Goal: Task Accomplishment & Management: Manage account settings

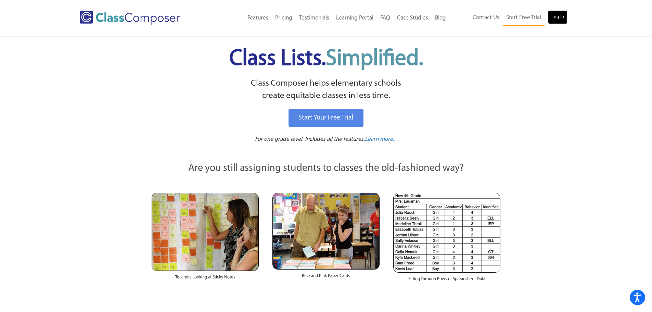
click at [556, 17] on link "Log In" at bounding box center [558, 17] width 20 height 14
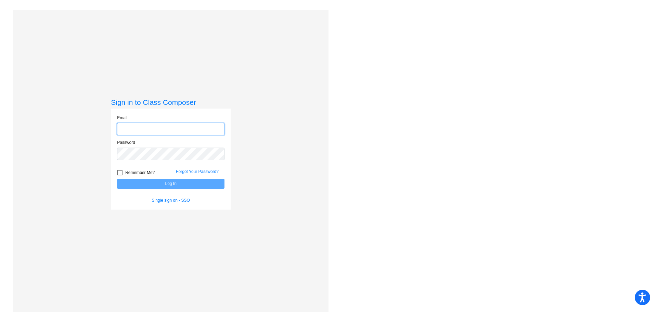
type input "[EMAIL_ADDRESS][DOMAIN_NAME]"
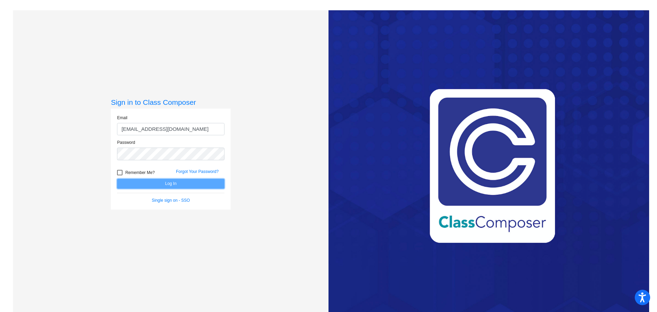
click at [142, 183] on button "Log In" at bounding box center [170, 184] width 107 height 10
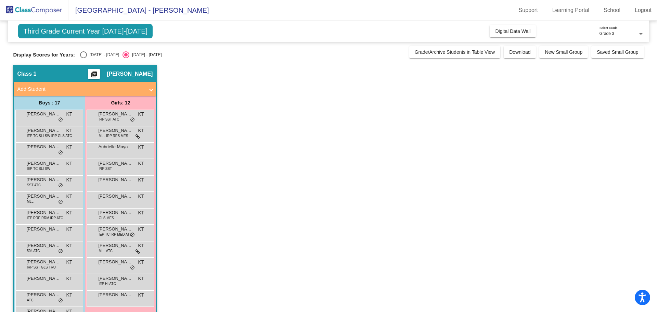
click at [97, 56] on div "[DATE] - [DATE]" at bounding box center [103, 55] width 32 height 6
click at [83, 58] on input "[DATE] - [DATE]" at bounding box center [83, 58] width 0 height 0
radio input "true"
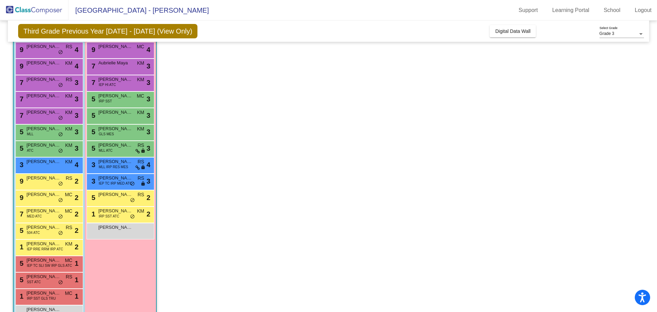
scroll to position [68, 0]
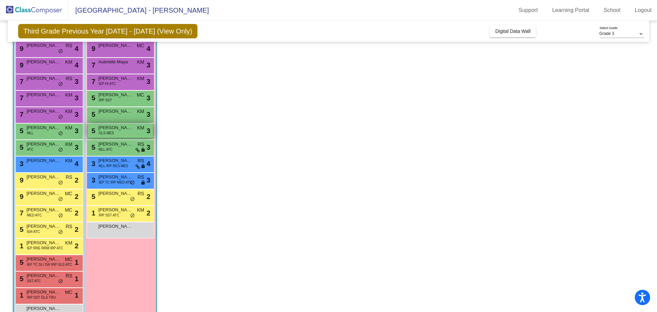
click at [120, 132] on div "5 [PERSON_NAME] GLS MES KM lock do_not_disturb_alt 3" at bounding box center [120, 131] width 65 height 14
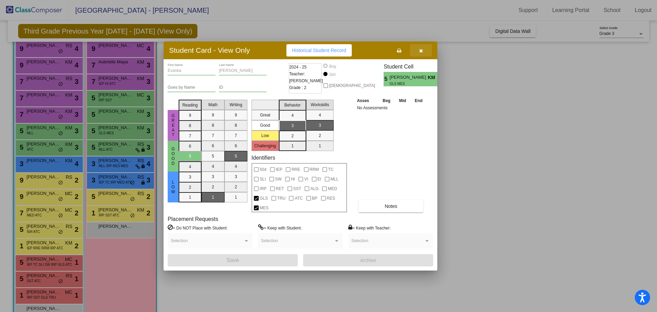
click at [422, 53] on button "button" at bounding box center [421, 50] width 22 height 12
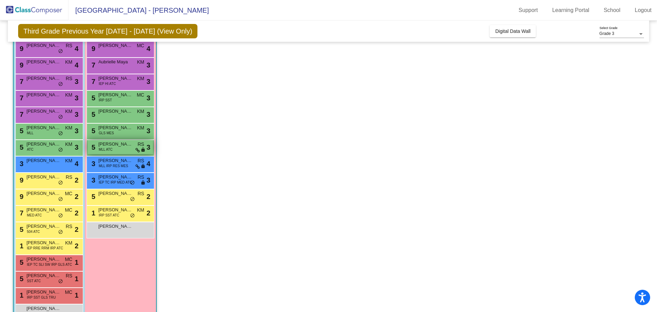
click at [105, 144] on span "[PERSON_NAME]" at bounding box center [115, 144] width 34 height 7
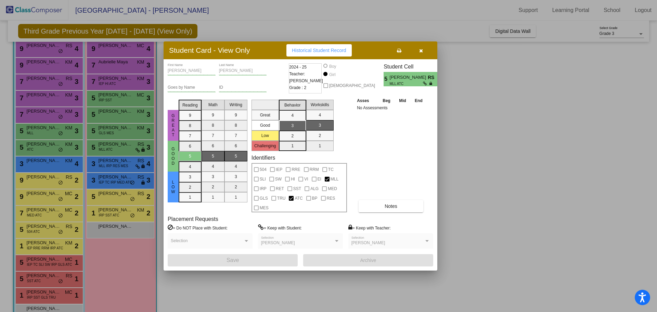
click at [126, 114] on div at bounding box center [328, 156] width 657 height 312
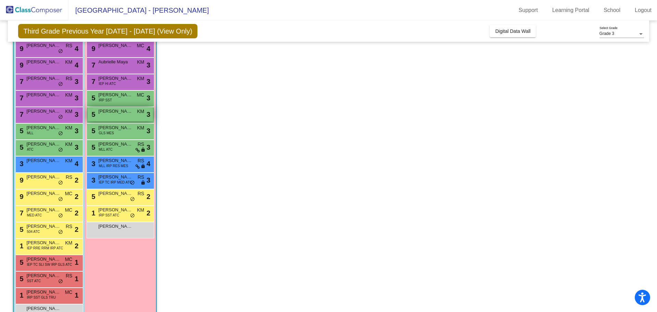
click at [127, 114] on span "[PERSON_NAME]" at bounding box center [115, 111] width 34 height 7
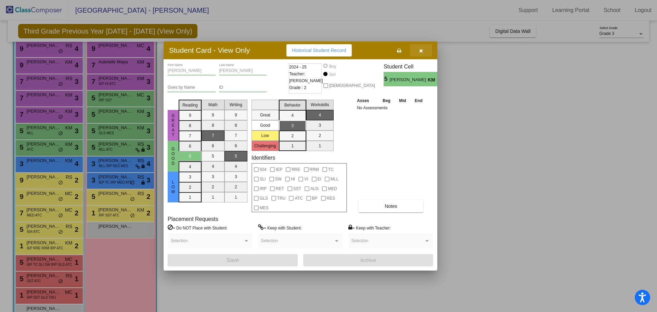
click at [420, 49] on icon "button" at bounding box center [421, 50] width 4 height 5
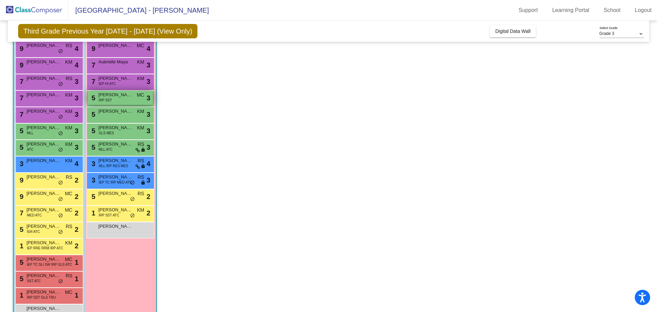
click at [117, 95] on span "[PERSON_NAME]" at bounding box center [115, 94] width 34 height 7
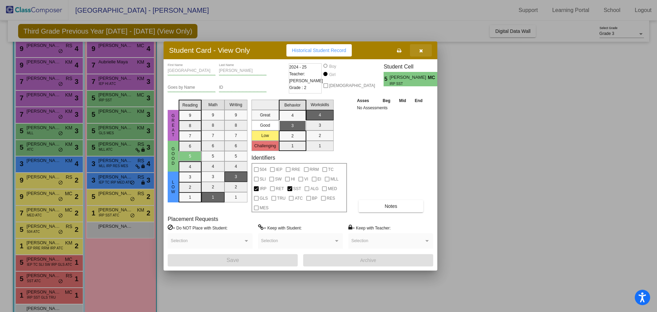
click at [422, 51] on icon "button" at bounding box center [421, 50] width 4 height 5
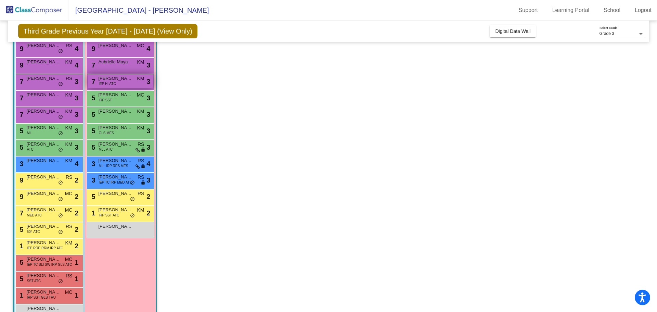
click at [118, 82] on div "7 [PERSON_NAME] IEP HI ATC KM lock do_not_disturb_alt 3" at bounding box center [120, 81] width 65 height 14
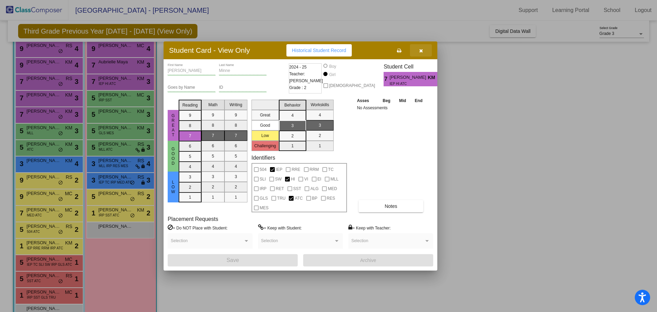
click at [422, 48] on span "button" at bounding box center [421, 50] width 4 height 5
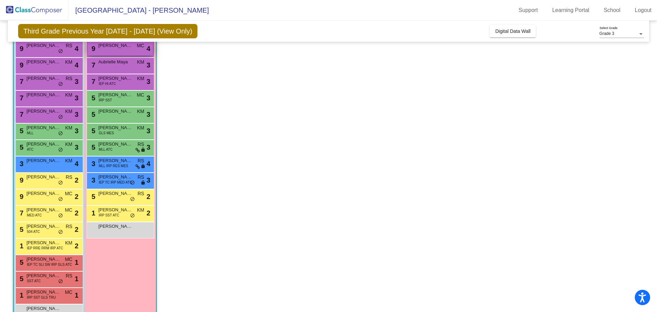
click at [121, 51] on div "9 [PERSON_NAME] MC lock do_not_disturb_alt 4" at bounding box center [120, 48] width 65 height 14
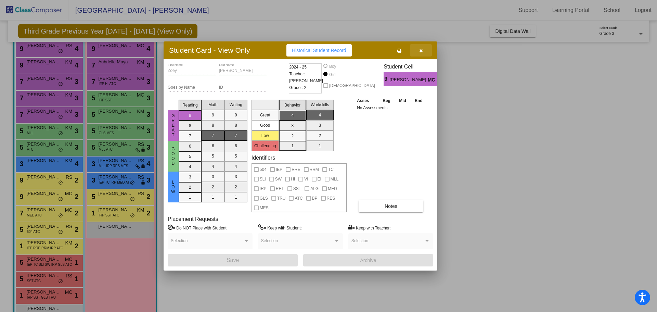
click at [416, 55] on button "button" at bounding box center [421, 50] width 22 height 12
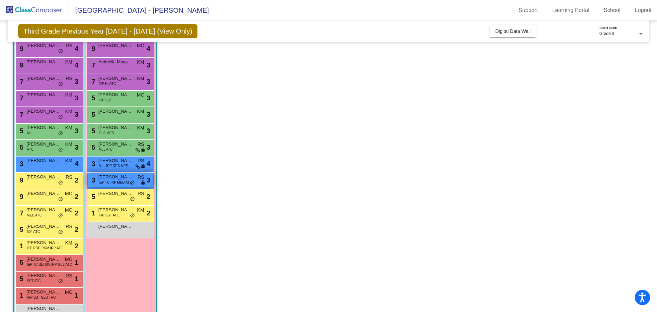
click at [122, 179] on span "[PERSON_NAME]" at bounding box center [115, 176] width 34 height 7
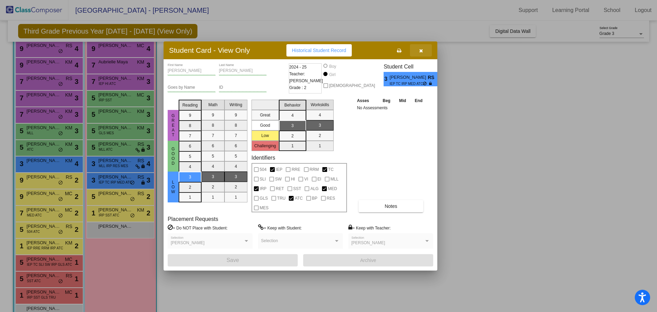
click at [423, 50] on button "button" at bounding box center [421, 50] width 22 height 12
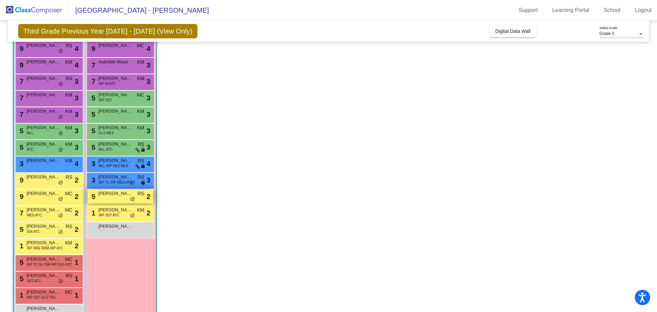
click at [121, 194] on span "[PERSON_NAME]" at bounding box center [115, 193] width 34 height 7
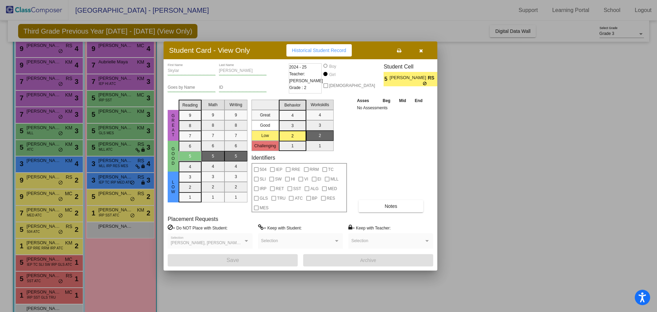
click at [421, 51] on icon "button" at bounding box center [421, 50] width 4 height 5
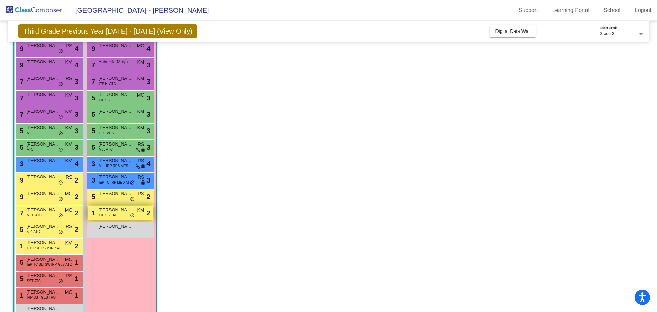
click at [124, 214] on div "1 [PERSON_NAME] IRP SST ATC KM lock do_not_disturb_alt 2" at bounding box center [120, 213] width 65 height 14
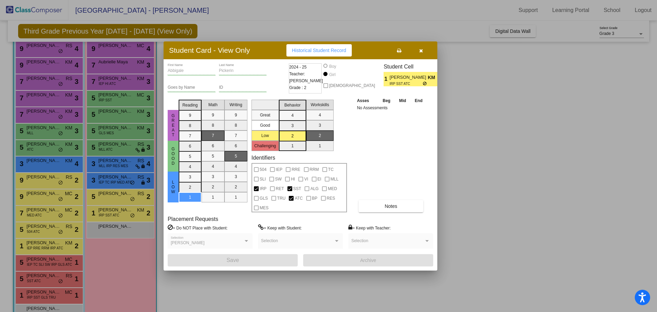
click at [423, 51] on icon "button" at bounding box center [421, 50] width 4 height 5
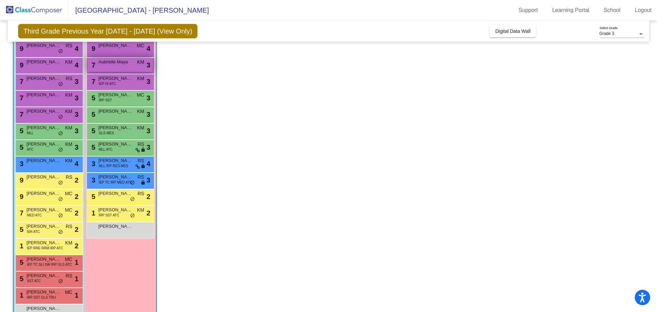
click at [114, 67] on div "7 Aubrielle Maya KM lock do_not_disturb_alt 3" at bounding box center [120, 65] width 65 height 14
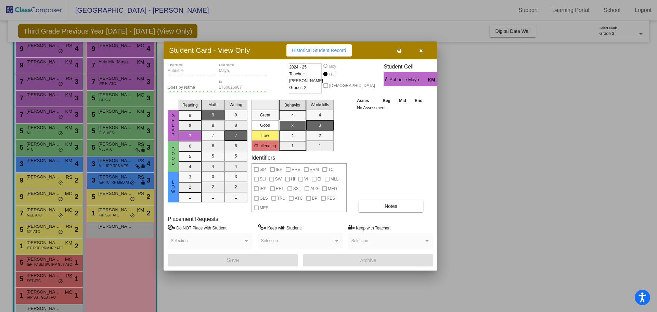
click at [420, 47] on button "button" at bounding box center [421, 50] width 22 height 12
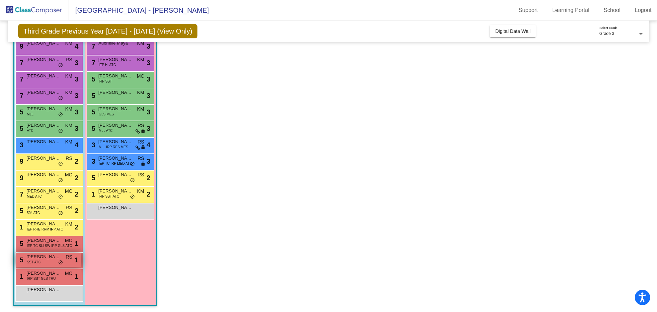
scroll to position [88, 0]
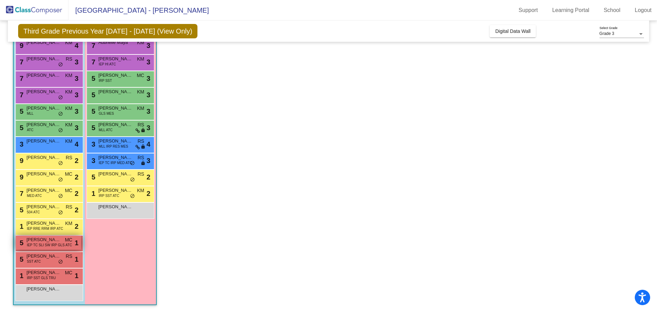
click at [35, 243] on span "IEP TC SLI SW IRP GLS ATC" at bounding box center [49, 244] width 45 height 5
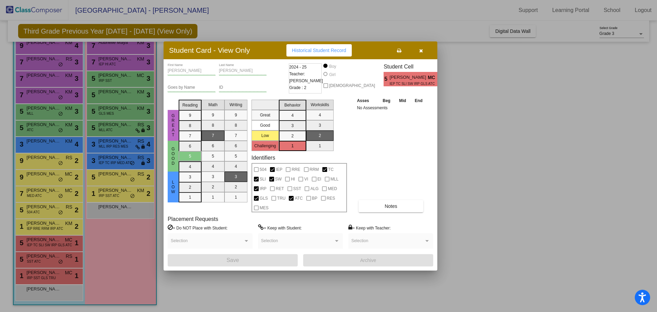
click at [419, 53] on icon "button" at bounding box center [421, 50] width 4 height 5
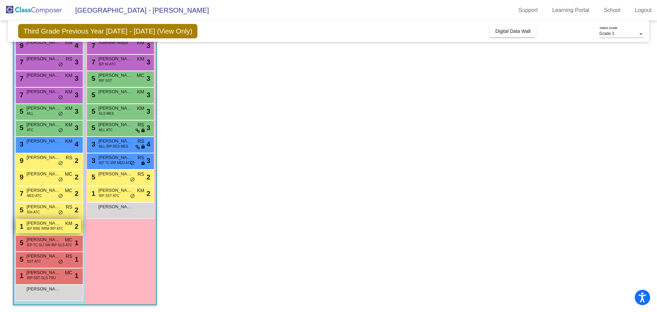
click at [43, 229] on span "IEP RRE RRM IRP ATC" at bounding box center [45, 228] width 36 height 5
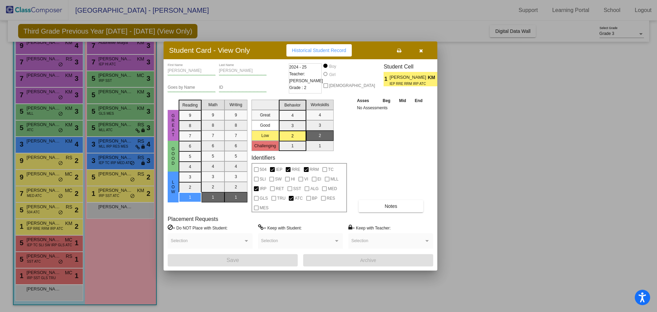
click at [420, 51] on icon "button" at bounding box center [421, 50] width 4 height 5
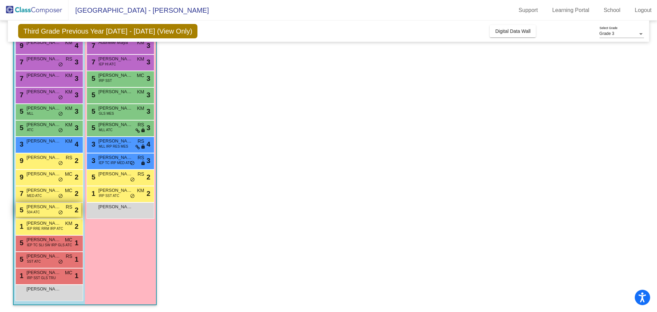
click at [50, 214] on div "5 [PERSON_NAME] 504 ATC RS lock do_not_disturb_alt 2" at bounding box center [48, 210] width 65 height 14
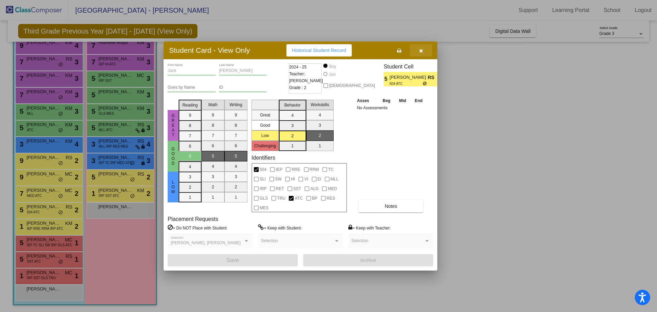
click at [419, 48] on icon "button" at bounding box center [421, 50] width 4 height 5
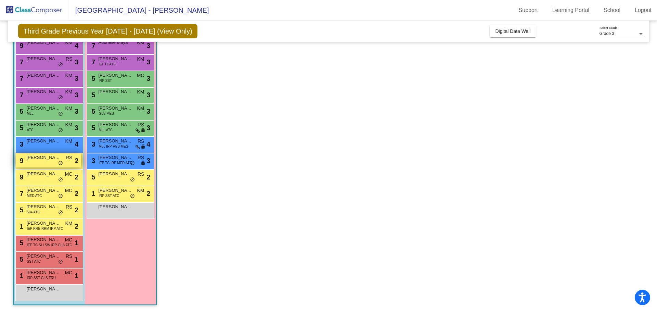
click at [56, 163] on div "9 [PERSON_NAME] RS lock do_not_disturb_alt 2" at bounding box center [48, 160] width 65 height 14
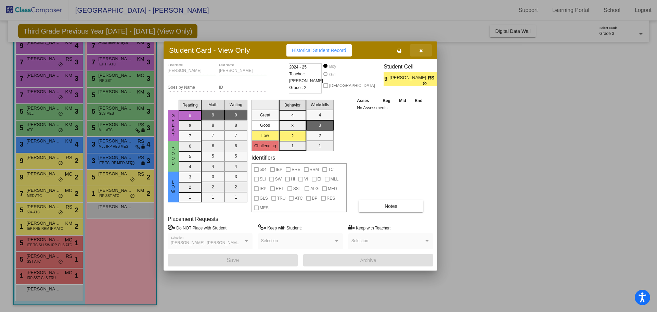
click at [423, 55] on button "button" at bounding box center [421, 50] width 22 height 12
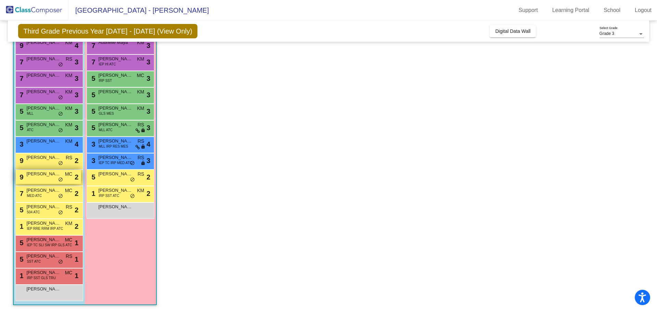
click at [45, 175] on span "[PERSON_NAME]" at bounding box center [43, 173] width 34 height 7
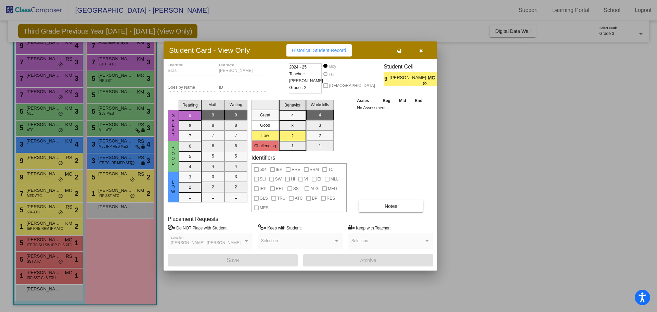
click at [422, 54] on button "button" at bounding box center [421, 50] width 22 height 12
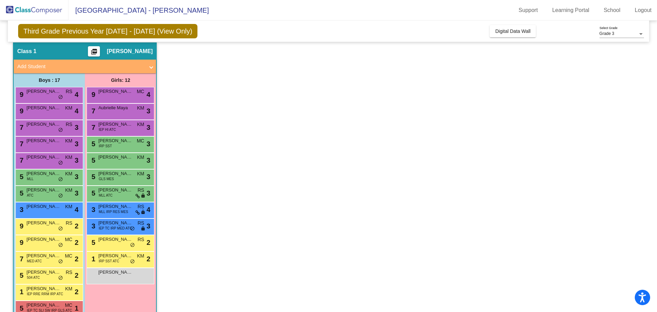
scroll to position [20, 0]
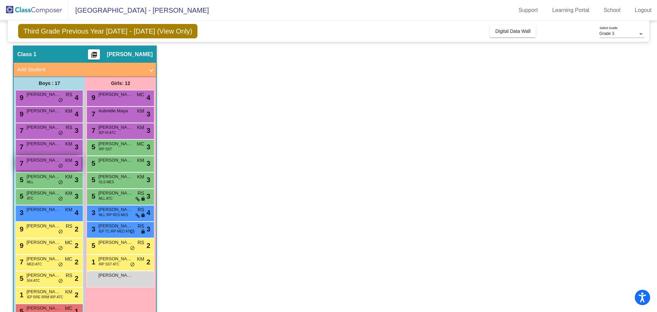
click at [40, 164] on div "7 [PERSON_NAME] KM lock do_not_disturb_alt 3" at bounding box center [48, 163] width 65 height 14
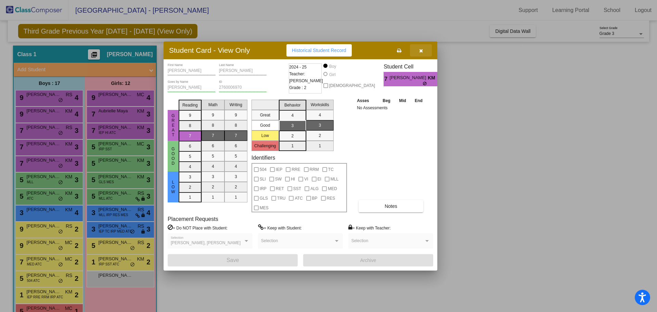
click at [425, 51] on button "button" at bounding box center [421, 50] width 22 height 12
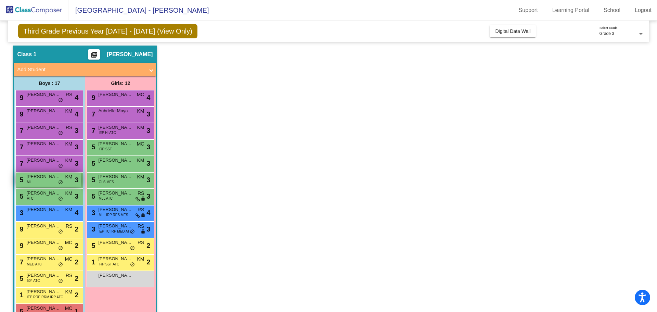
click at [49, 178] on span "[PERSON_NAME]" at bounding box center [43, 176] width 34 height 7
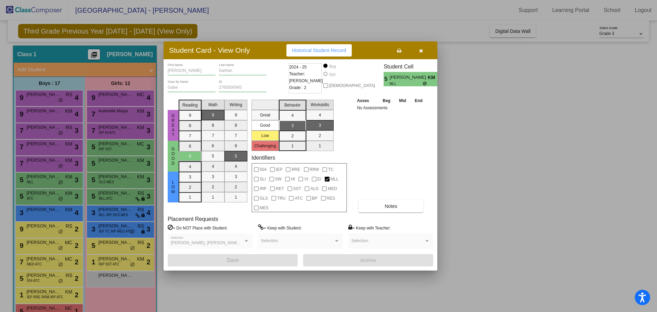
click at [425, 52] on button "button" at bounding box center [421, 50] width 22 height 12
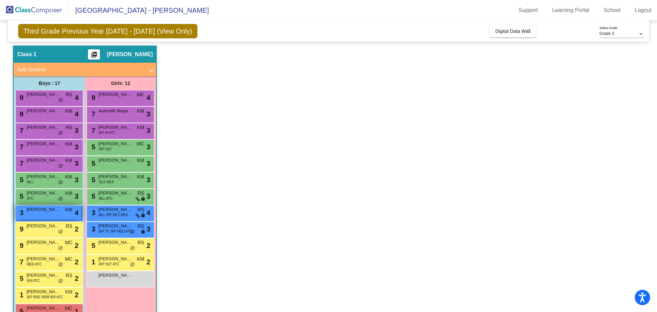
click at [52, 216] on div "3 [PERSON_NAME] KM lock do_not_disturb_alt 4" at bounding box center [48, 212] width 65 height 14
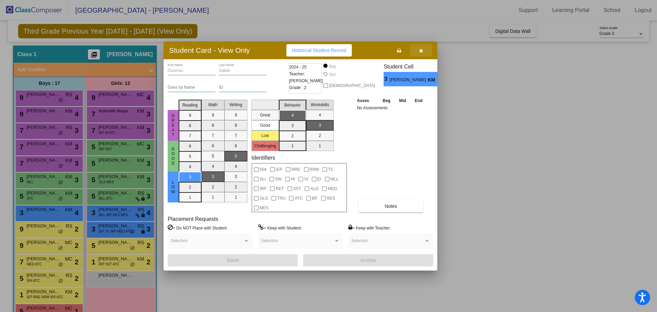
click at [426, 51] on button "button" at bounding box center [421, 50] width 22 height 12
